Goal: Information Seeking & Learning: Learn about a topic

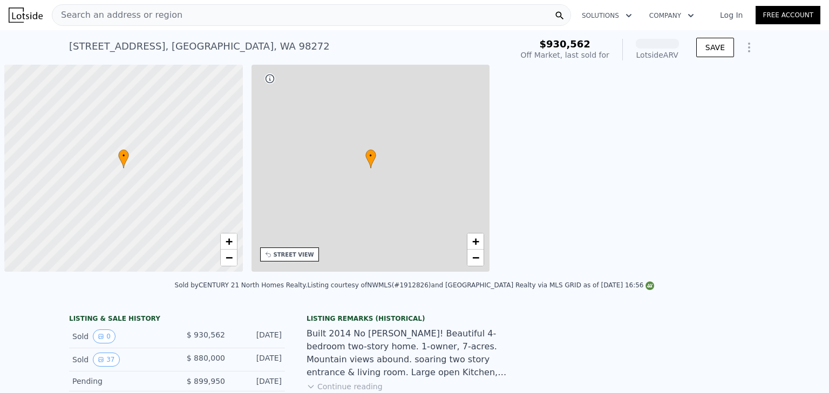
scroll to position [0, 4]
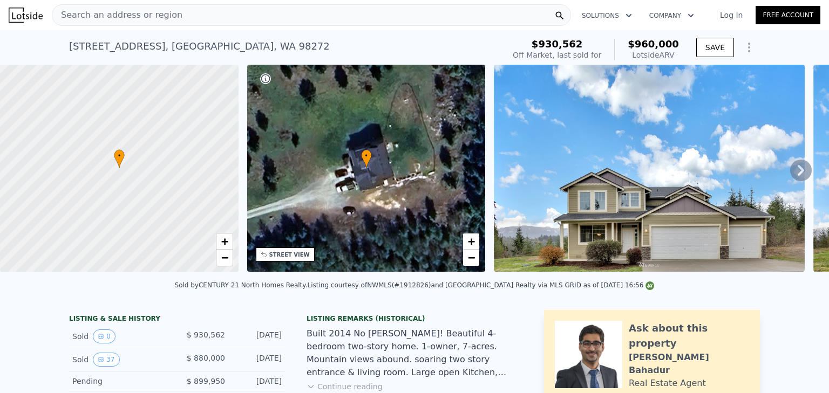
click at [790, 169] on icon at bounding box center [801, 171] width 22 height 22
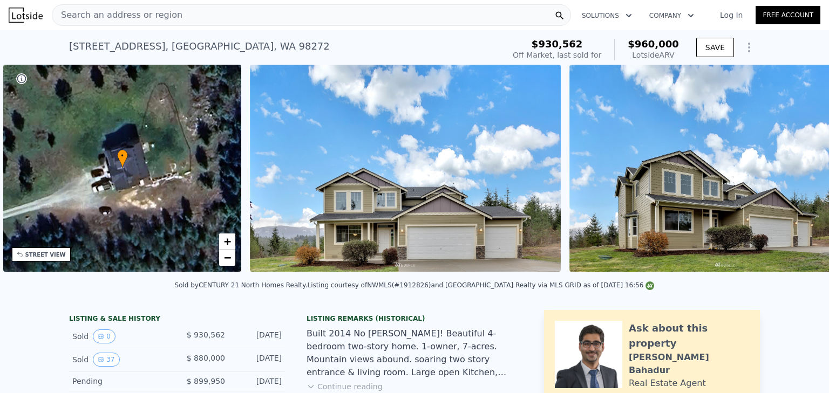
scroll to position [0, 251]
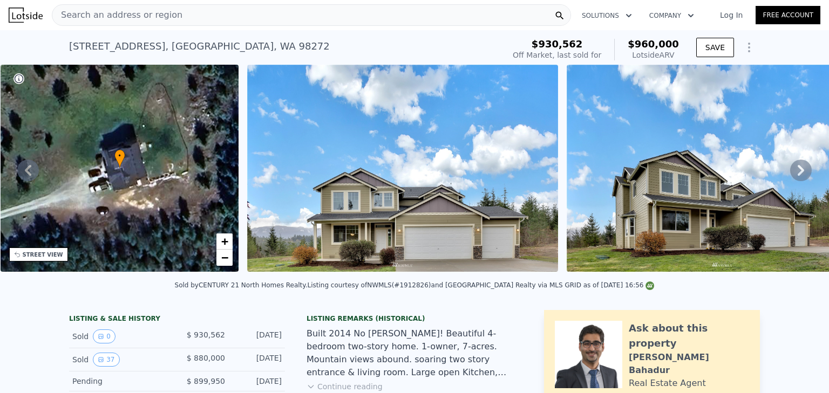
click at [792, 174] on icon at bounding box center [801, 171] width 22 height 22
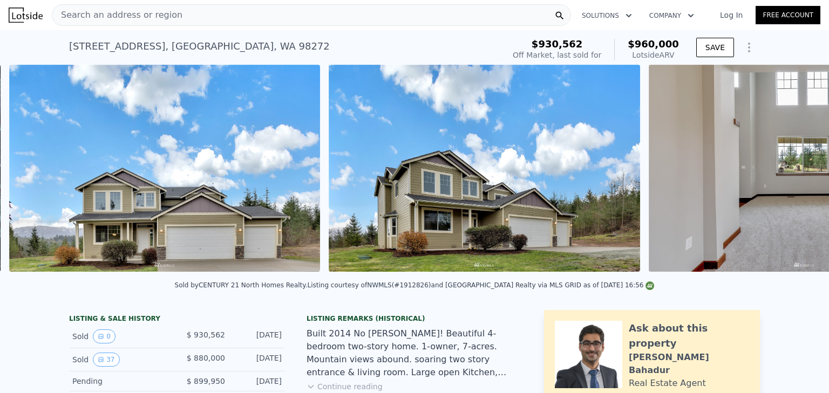
scroll to position [0, 494]
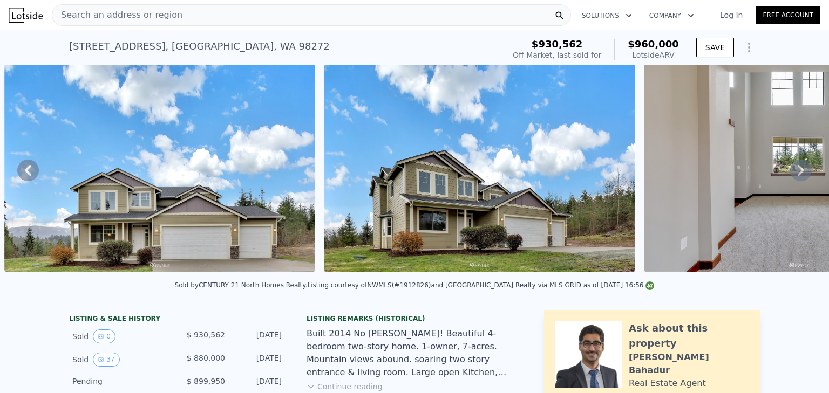
click at [792, 174] on icon at bounding box center [801, 171] width 22 height 22
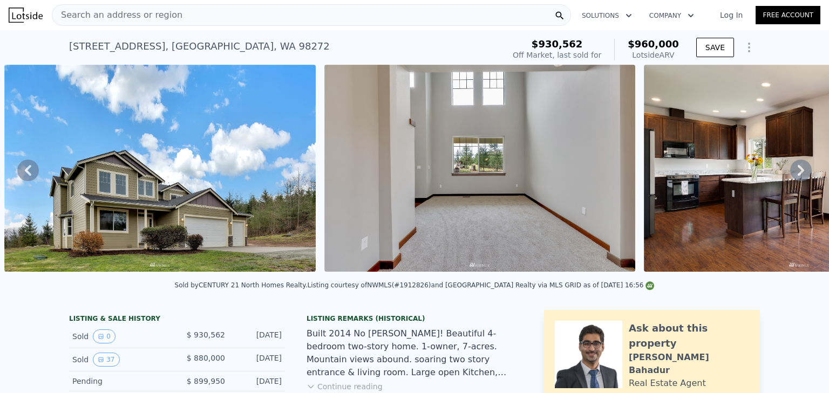
click at [792, 174] on icon at bounding box center [801, 171] width 22 height 22
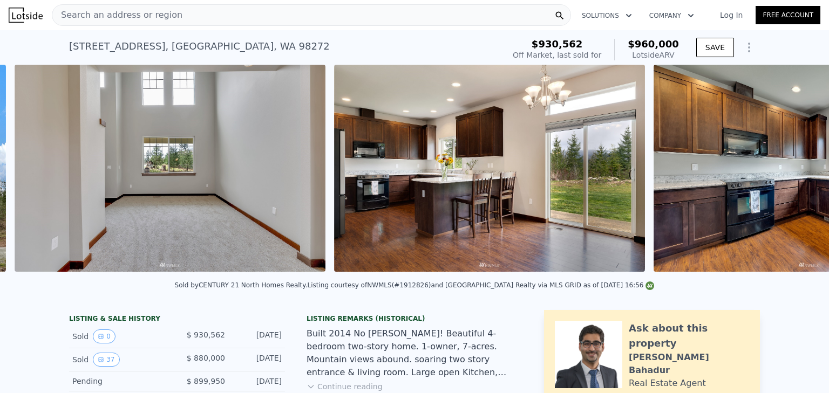
scroll to position [0, 1133]
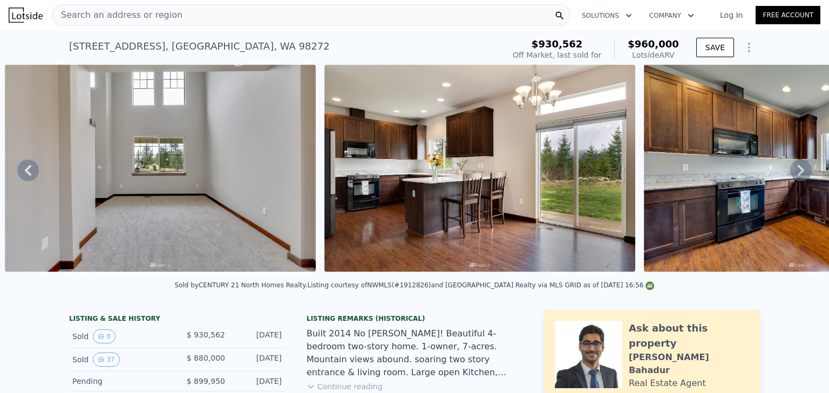
click at [792, 174] on div "• + − • + − STREET VIEW Loading... SATELLITE VIEW" at bounding box center [414, 170] width 829 height 211
click at [792, 174] on icon at bounding box center [801, 171] width 22 height 22
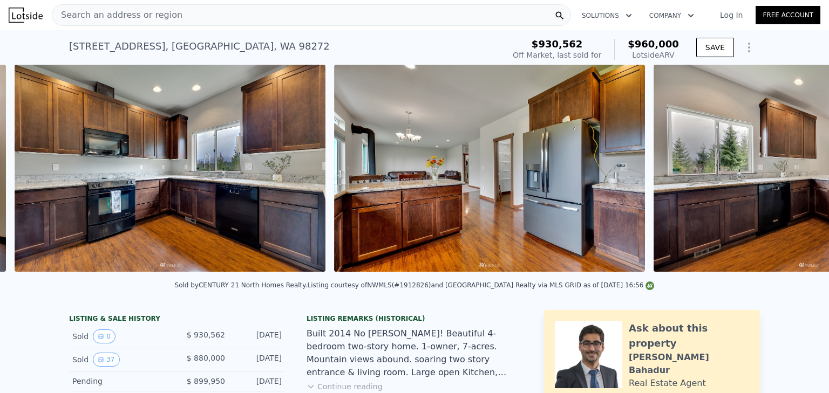
scroll to position [0, 1772]
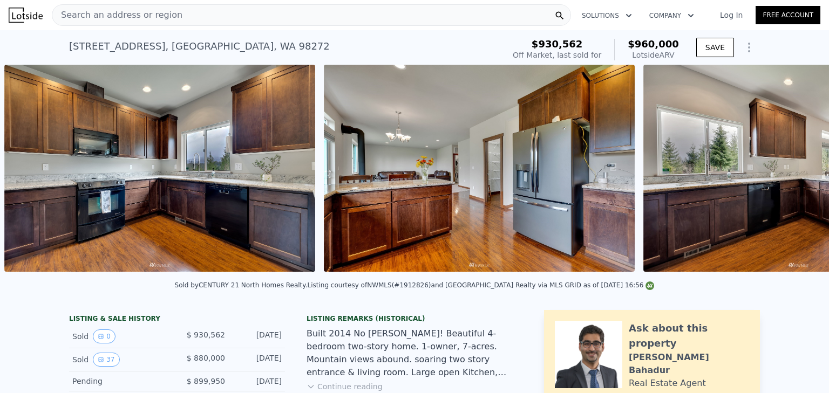
click at [792, 174] on img at bounding box center [798, 168] width 311 height 207
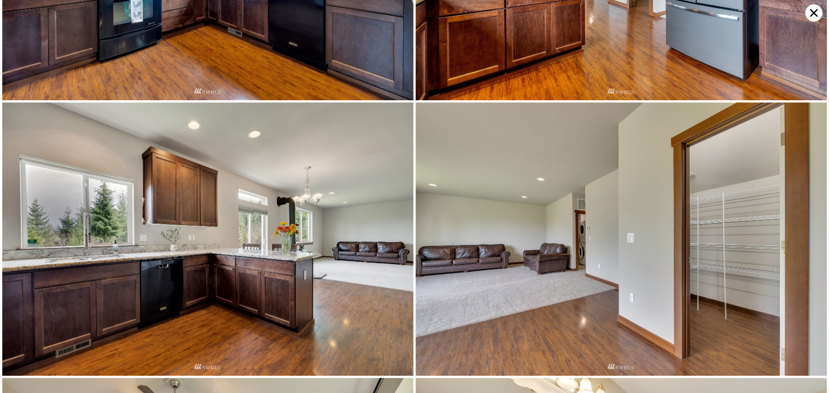
scroll to position [731, 0]
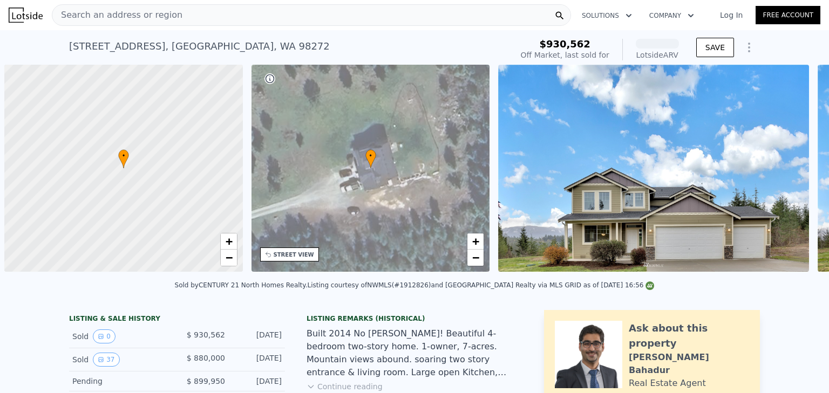
scroll to position [0, 4]
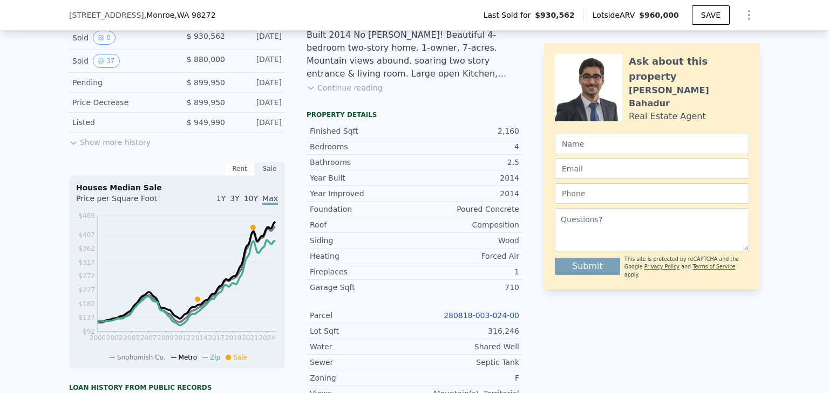
scroll to position [298, 0]
